Goal: Task Accomplishment & Management: Manage account settings

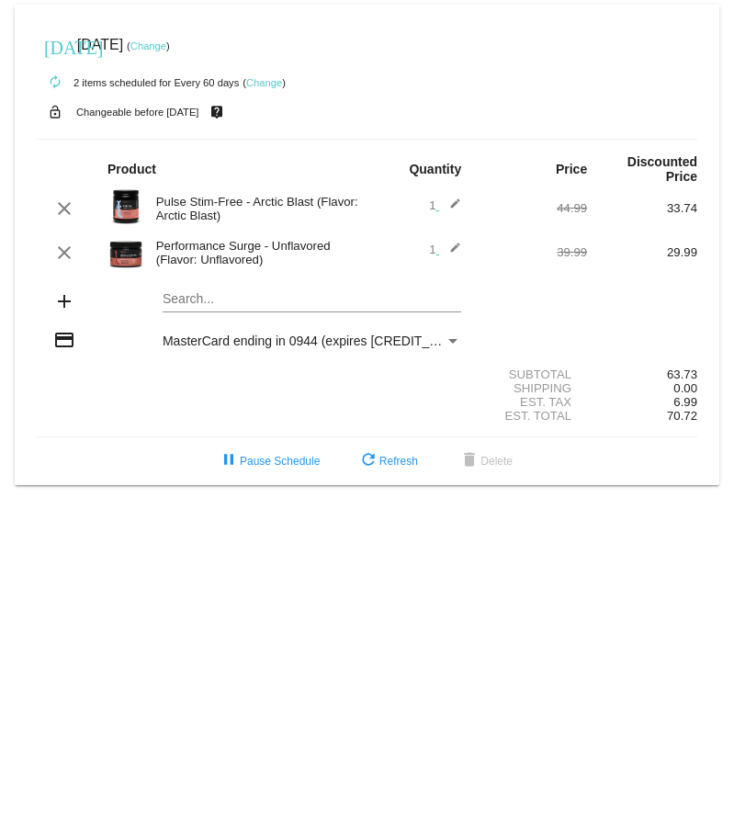
click at [273, 83] on link "Change" at bounding box center [264, 82] width 36 height 11
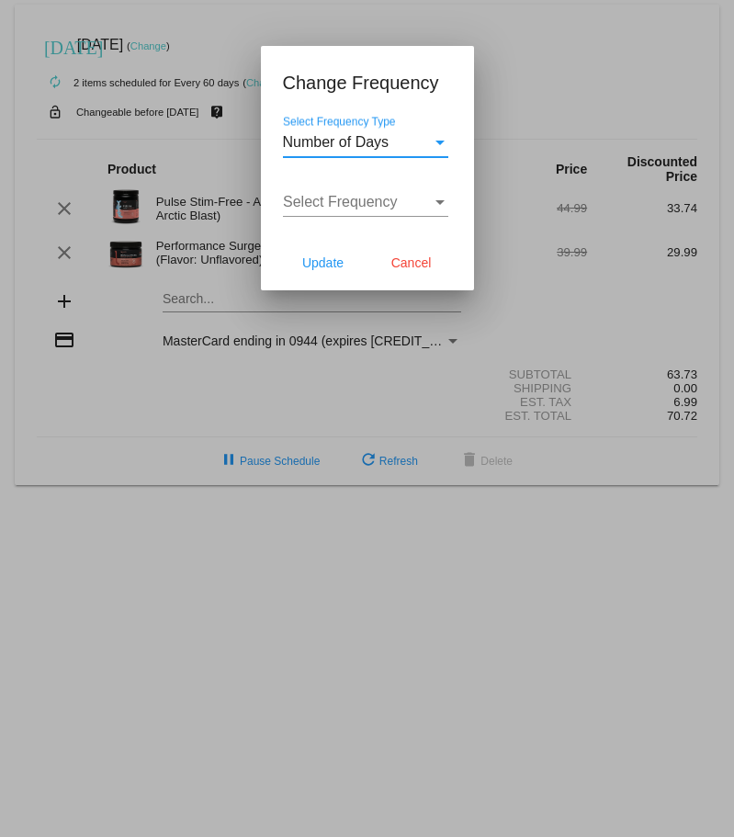
click at [443, 143] on div "Select Frequency Type" at bounding box center [440, 143] width 9 height 5
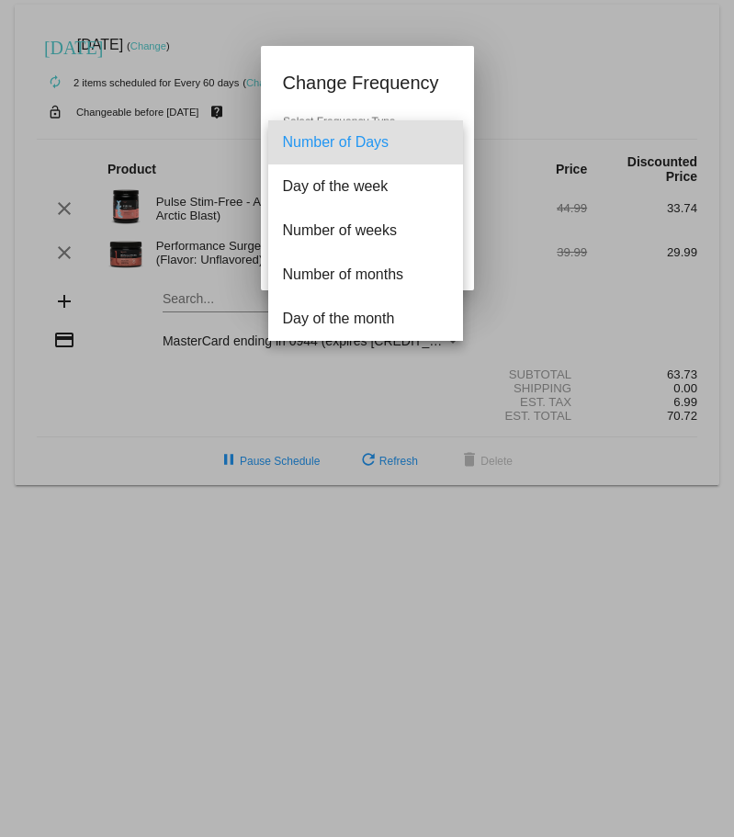
click at [523, 80] on div at bounding box center [367, 418] width 734 height 837
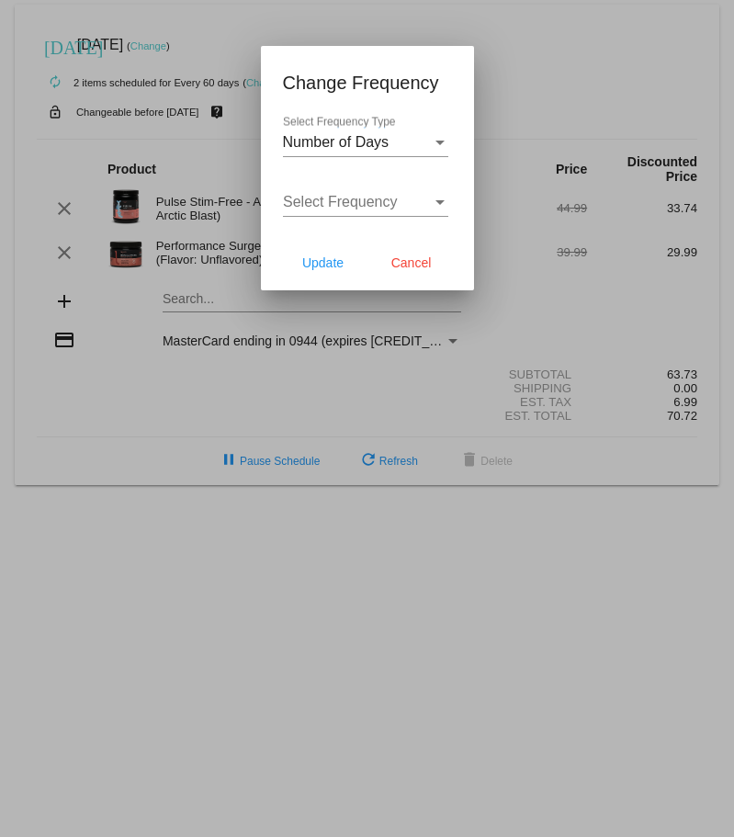
click at [443, 201] on div "Select Frequency" at bounding box center [440, 202] width 9 height 5
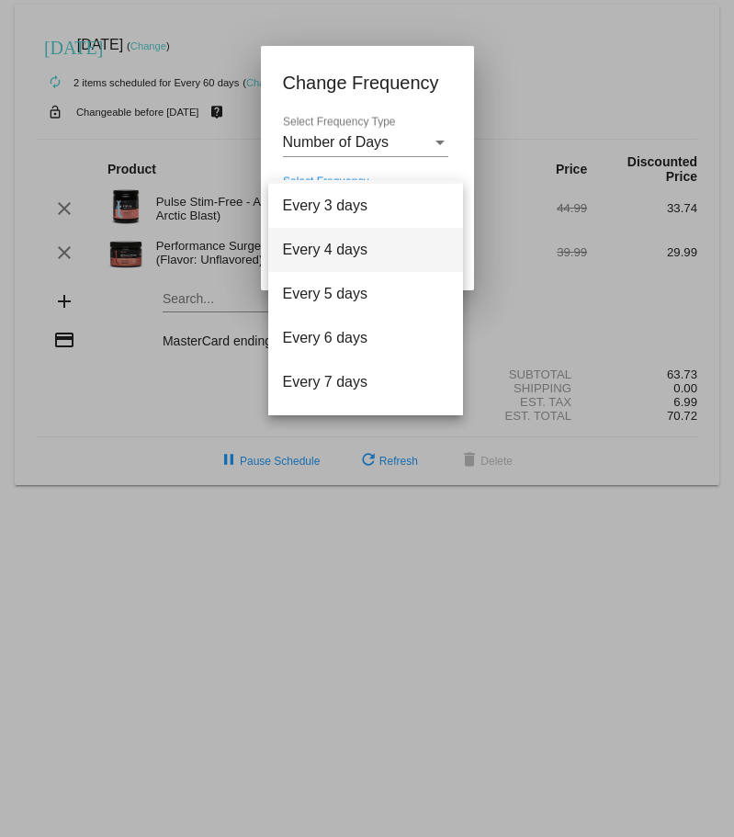
scroll to position [74, 0]
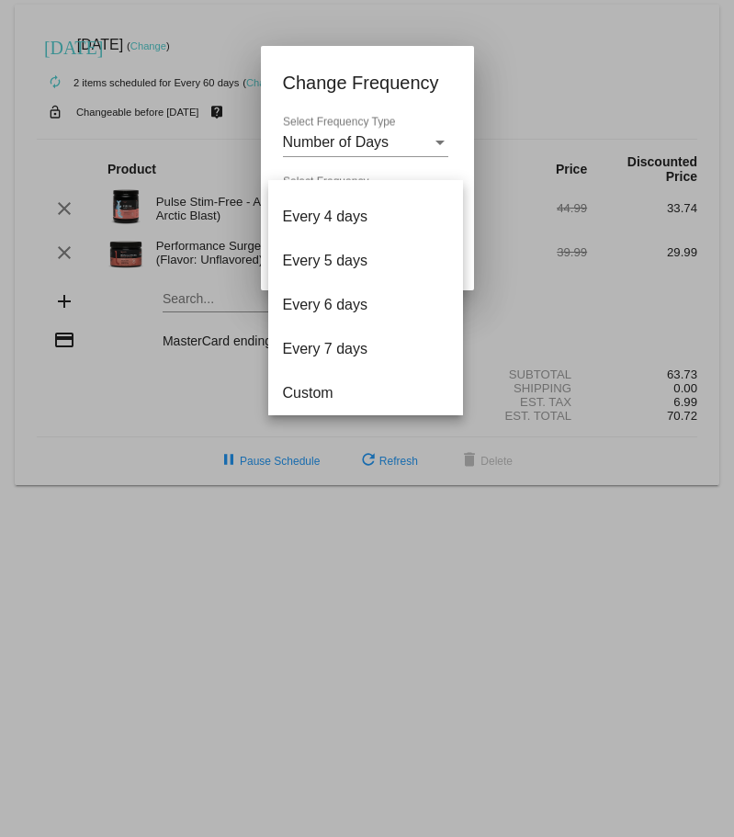
click at [551, 61] on div at bounding box center [367, 418] width 734 height 837
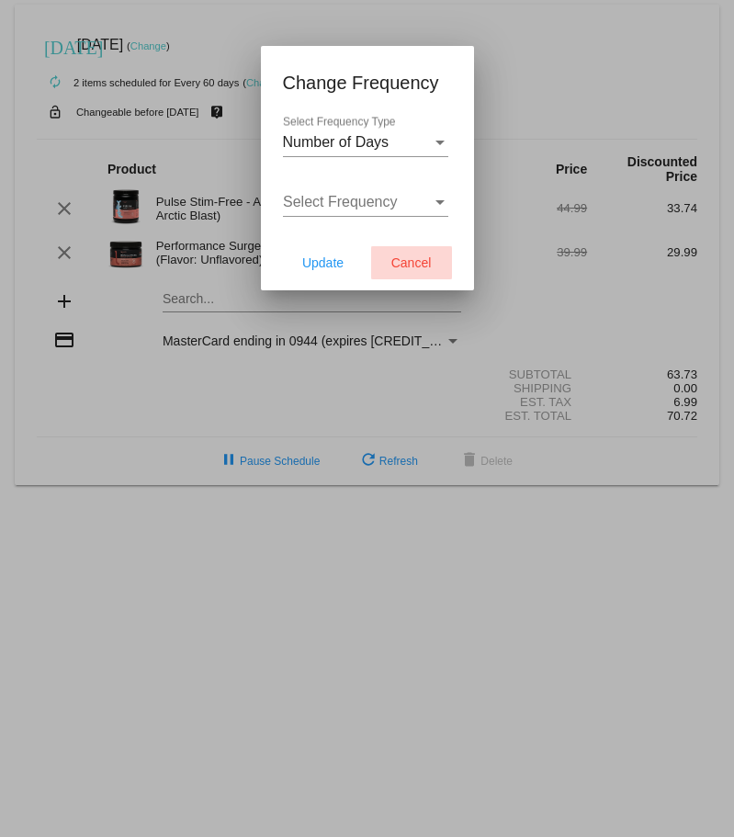
click at [412, 261] on span "Cancel" at bounding box center [411, 262] width 40 height 15
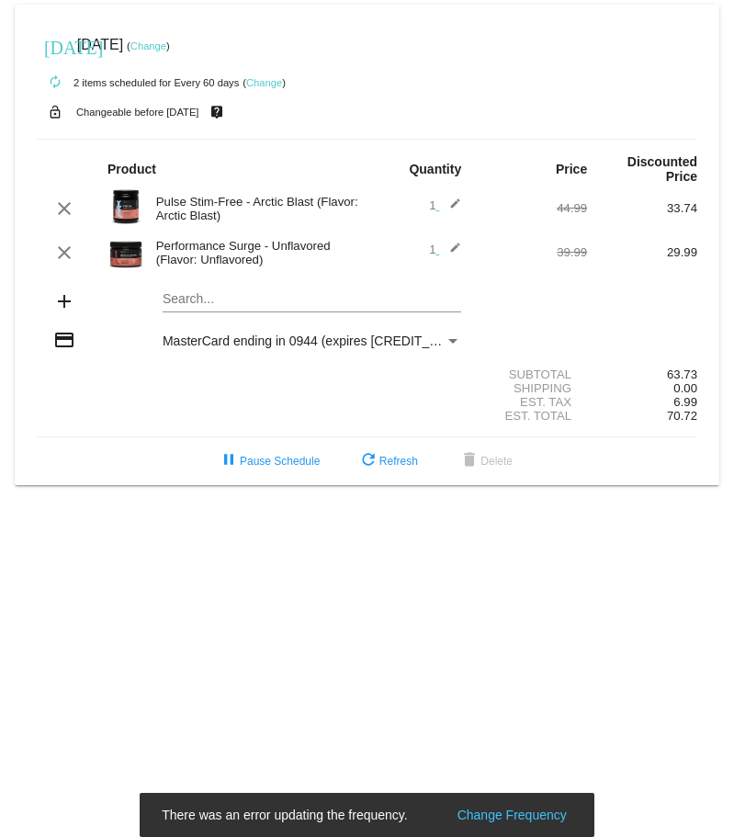
click at [166, 47] on link "Change" at bounding box center [148, 45] width 36 height 11
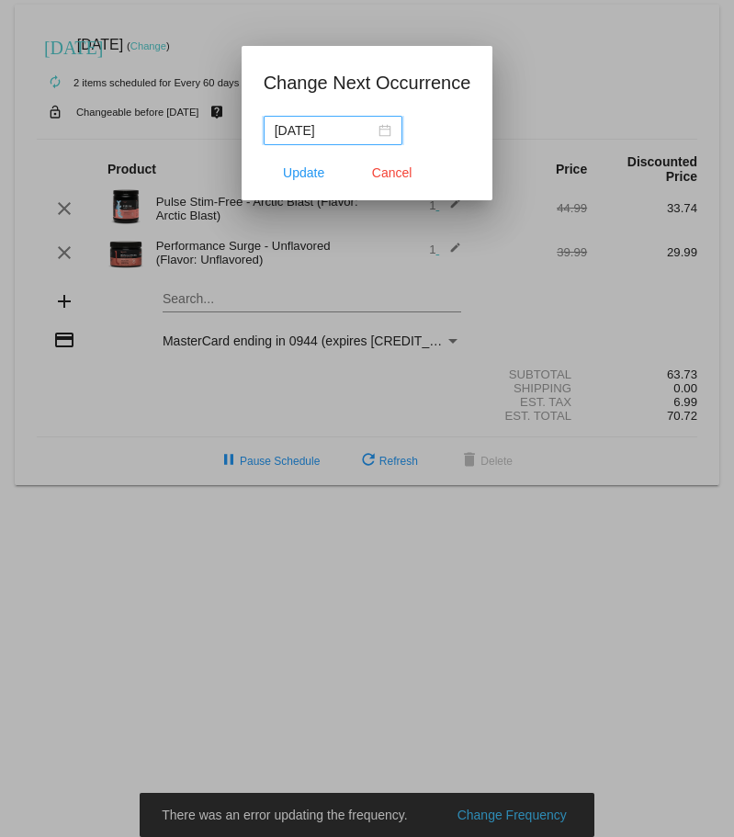
click at [623, 32] on div at bounding box center [367, 418] width 734 height 837
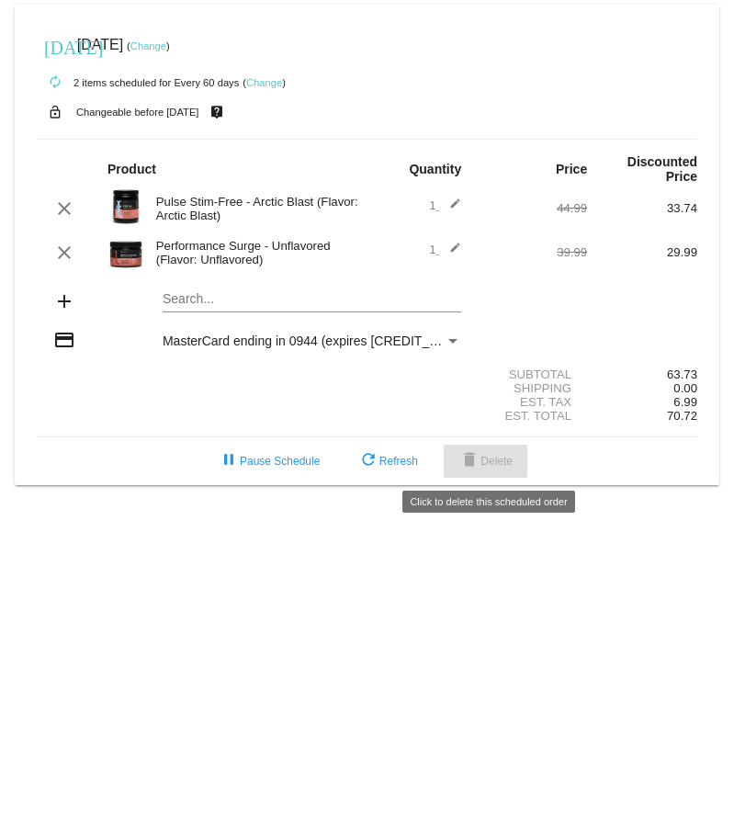
click at [487, 459] on span "delete Delete" at bounding box center [486, 461] width 54 height 13
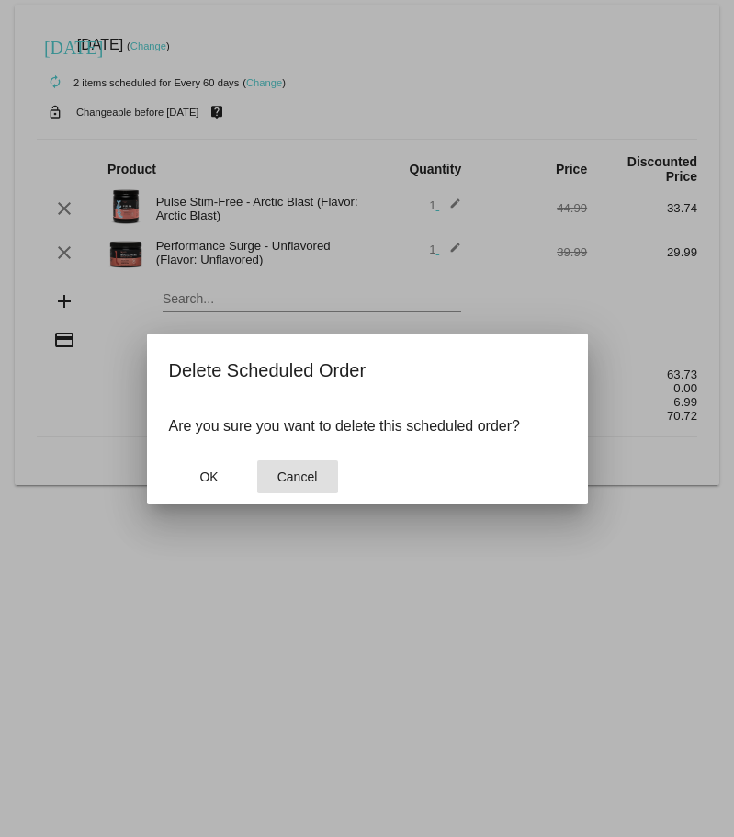
click at [302, 473] on span "Cancel" at bounding box center [298, 477] width 40 height 15
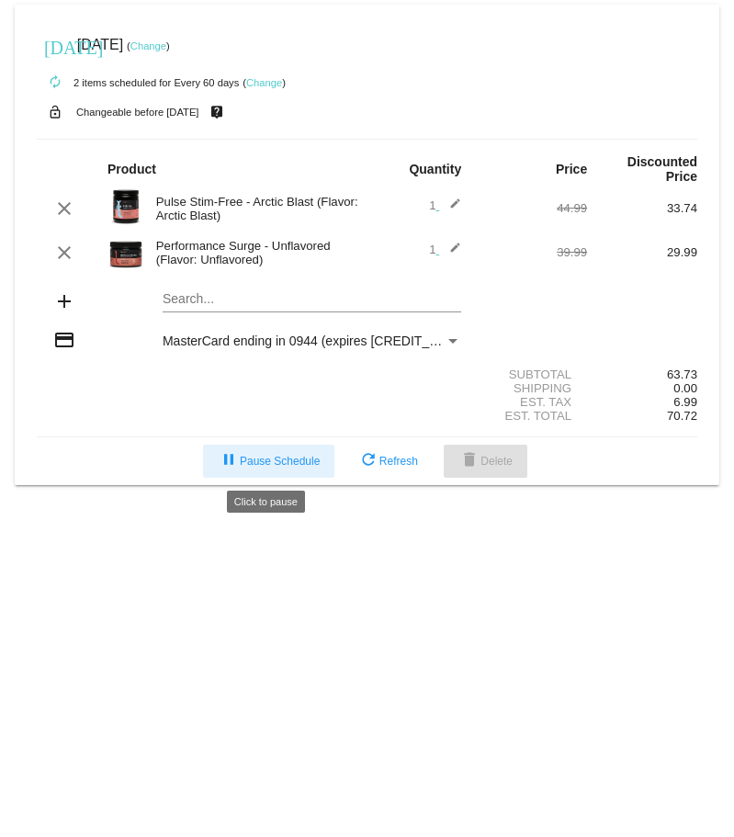
click at [301, 471] on button "pause Pause Schedule" at bounding box center [268, 461] width 131 height 33
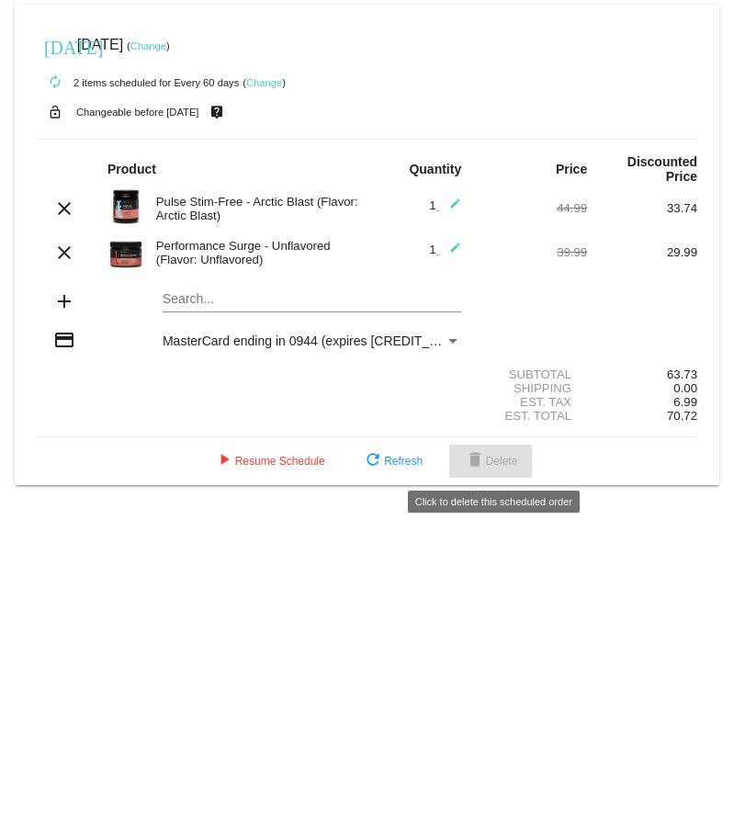
click at [499, 468] on button "delete Delete" at bounding box center [491, 461] width 84 height 33
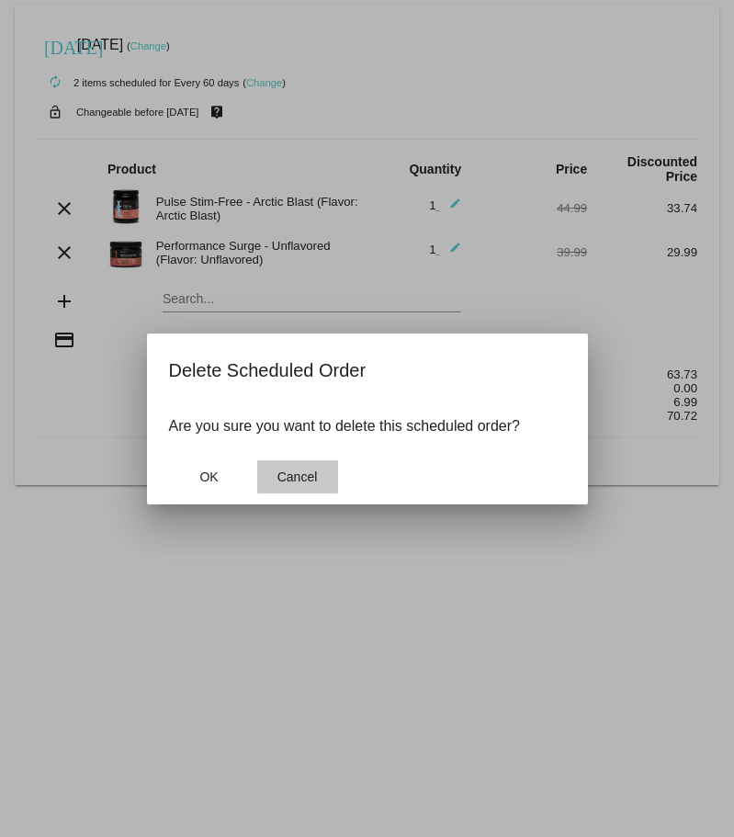
click at [289, 480] on span "Cancel" at bounding box center [298, 477] width 40 height 15
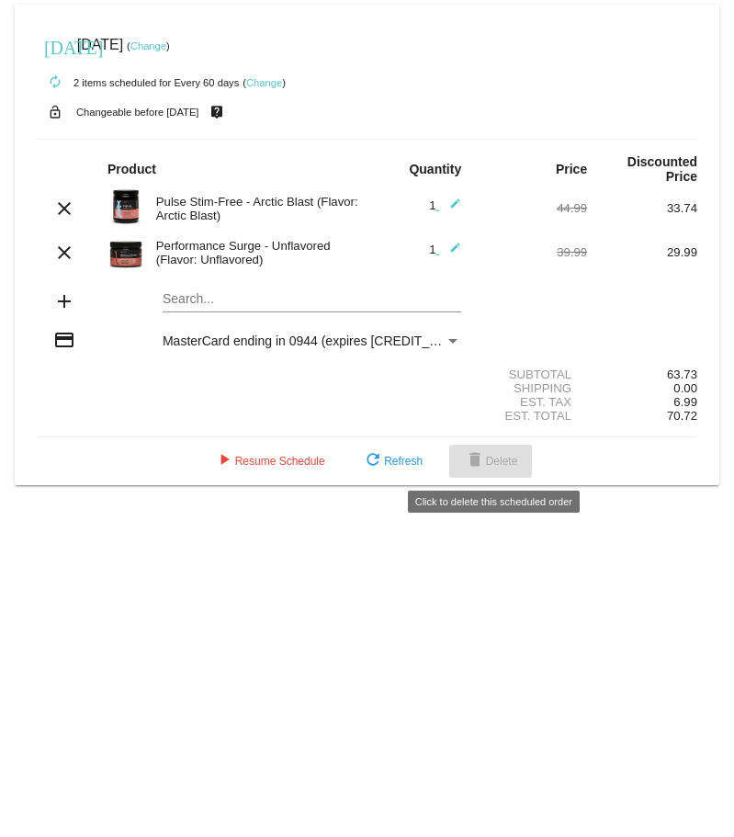
click at [485, 452] on mat-icon "delete" at bounding box center [475, 461] width 22 height 22
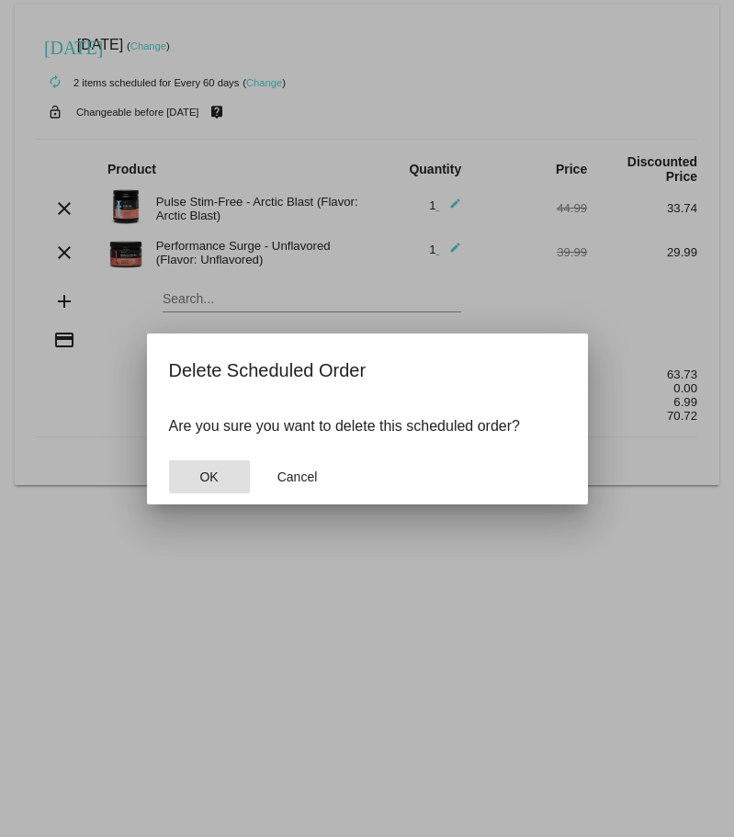
click at [210, 479] on span "OK" at bounding box center [208, 477] width 18 height 15
